Goal: Find specific page/section: Find specific page/section

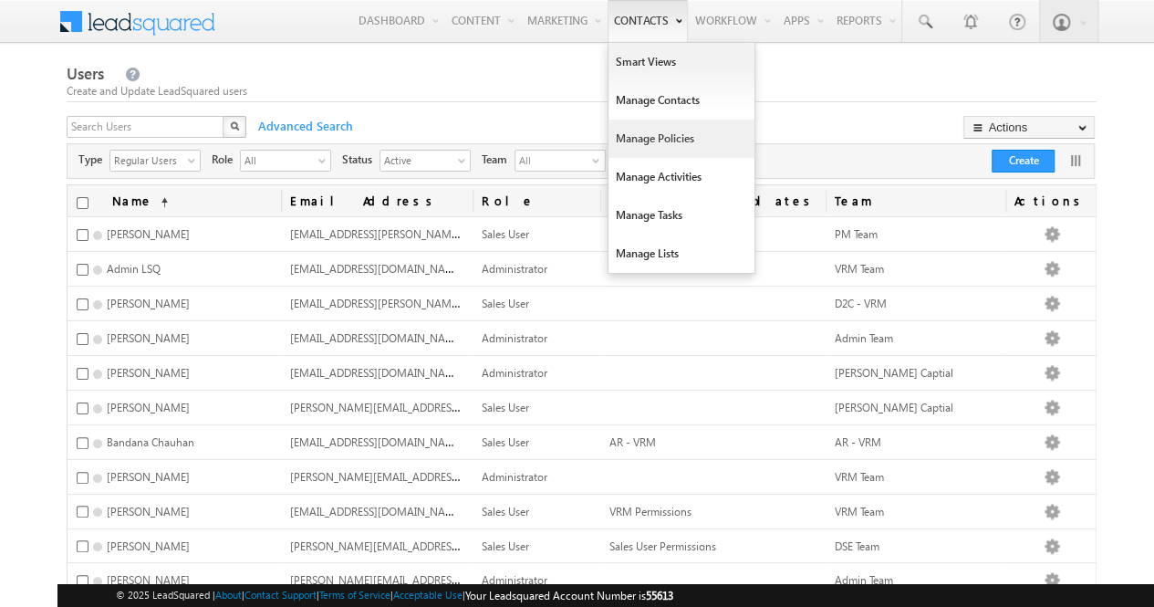
click at [666, 143] on link "Manage Policies" at bounding box center [682, 139] width 146 height 38
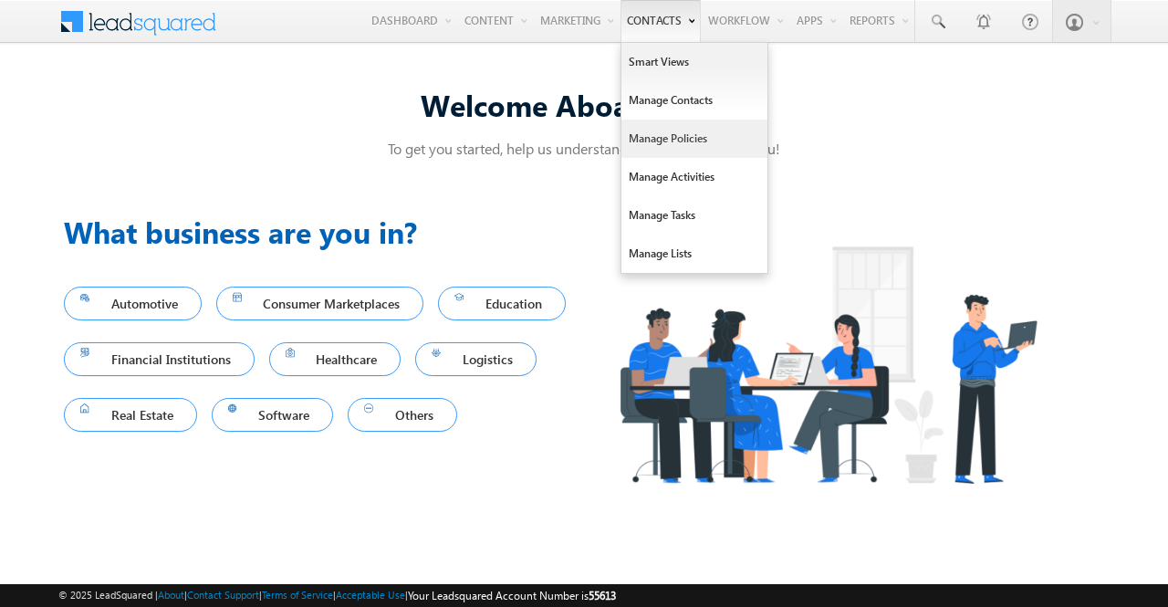
click at [669, 134] on link "Manage Policies" at bounding box center [694, 139] width 146 height 38
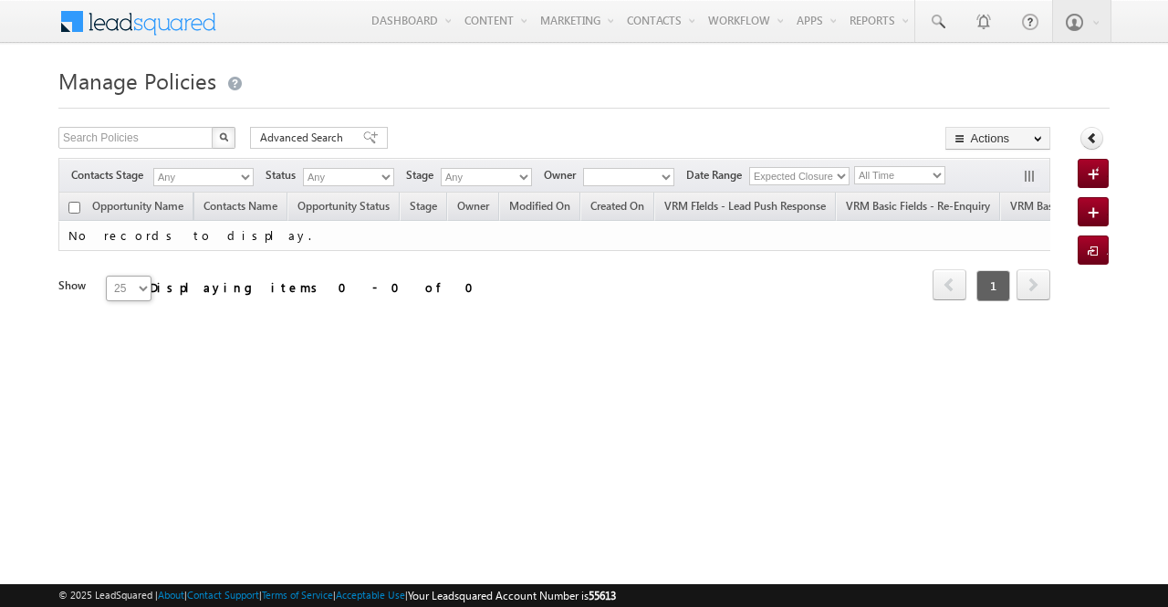
type input "04:51 PM"
type input "09/19/2025"
type input "06:23 AM"
type input "09/03/2025"
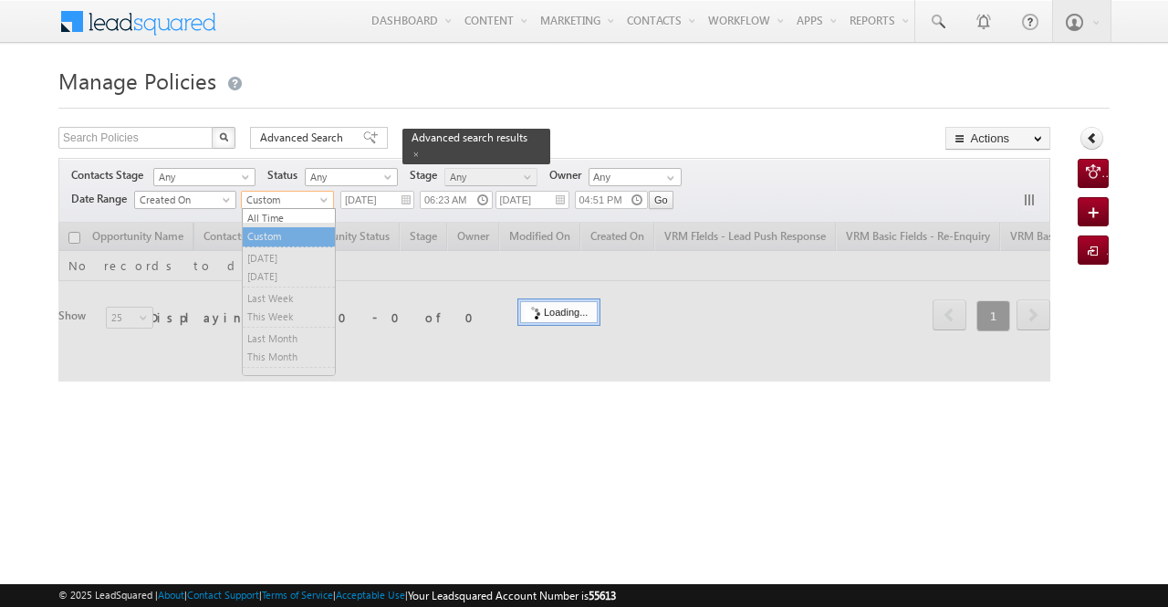
click at [323, 196] on span at bounding box center [326, 203] width 15 height 15
click at [291, 218] on link "All Time" at bounding box center [289, 218] width 92 height 16
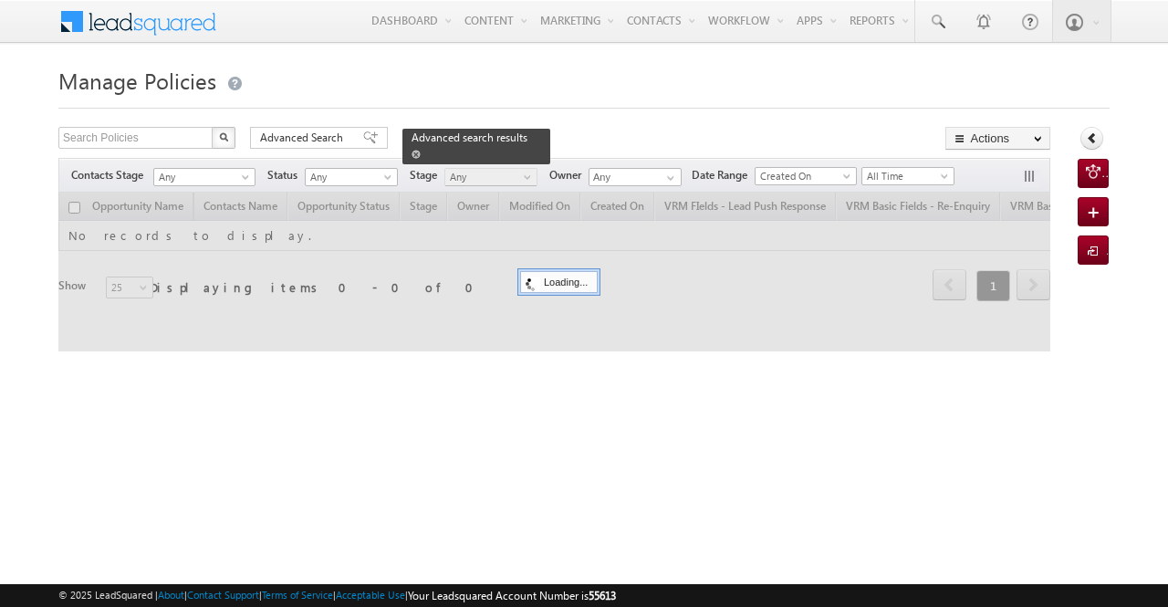
click at [421, 150] on span at bounding box center [416, 154] width 9 height 9
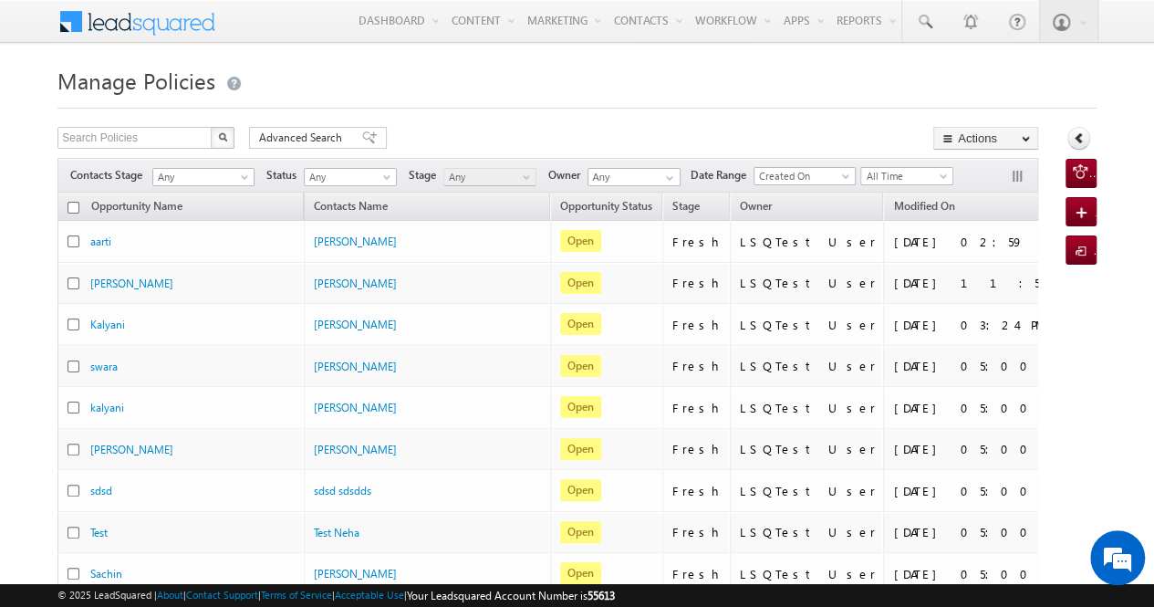
click at [904, 172] on span "All Time" at bounding box center [905, 176] width 87 height 16
click at [906, 214] on link "Custom" at bounding box center [910, 212] width 92 height 16
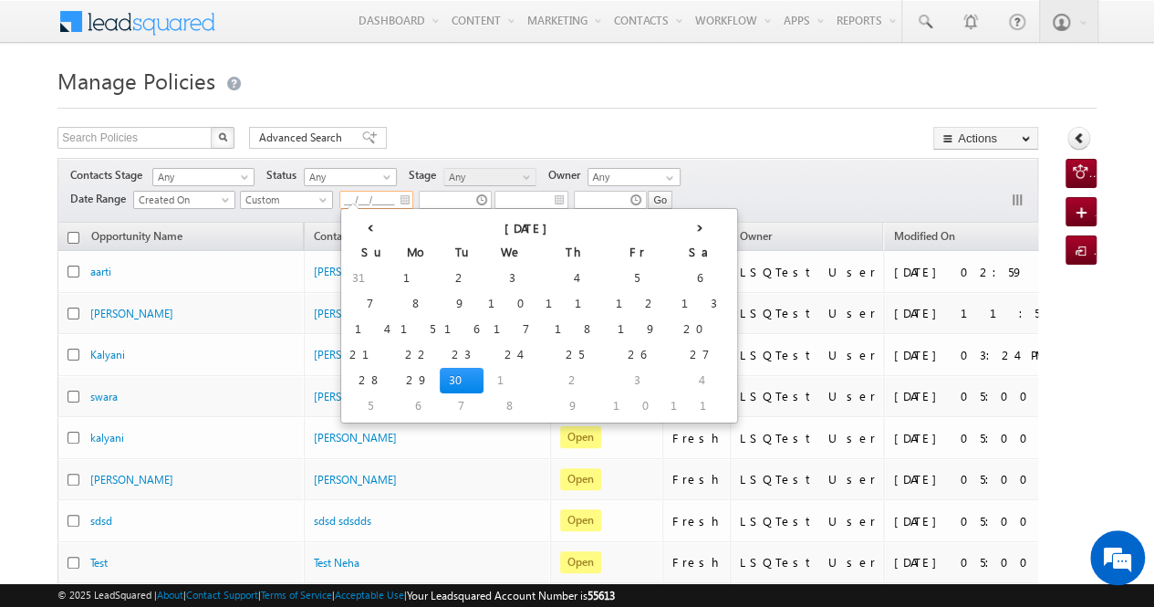
click at [385, 204] on input "__/__/____" at bounding box center [376, 200] width 74 height 18
click at [484, 351] on td "24" at bounding box center [512, 355] width 57 height 26
type input "09/24/2025"
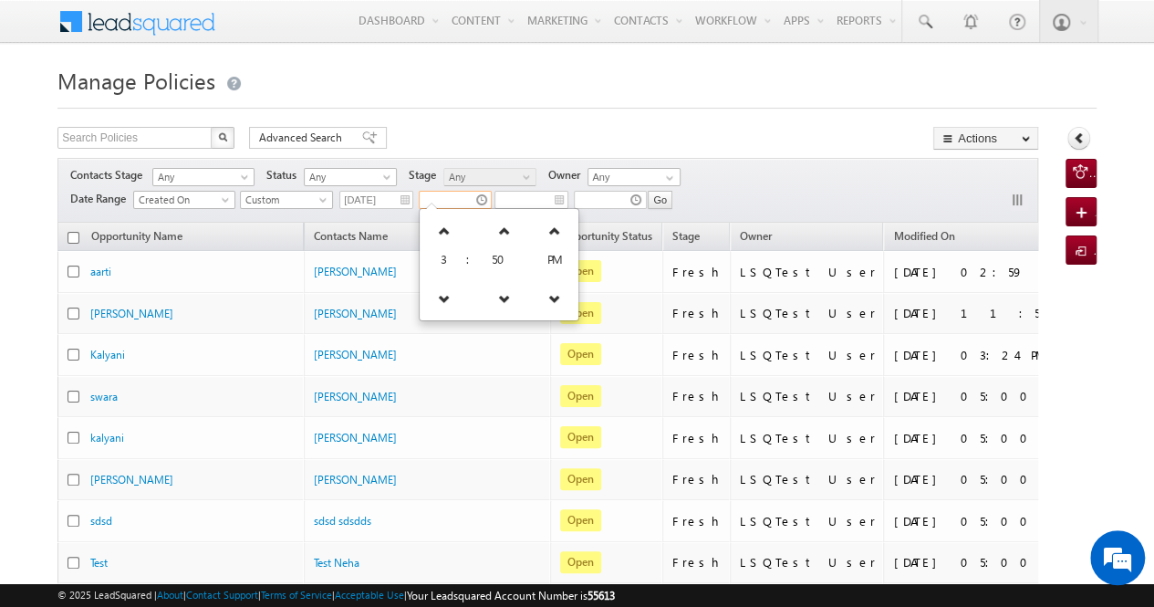
click at [459, 197] on input "text" at bounding box center [455, 200] width 73 height 18
click at [548, 231] on icon at bounding box center [554, 231] width 13 height 13
type input "03:50 AM"
